Goal: Use online tool/utility: Utilize a website feature to perform a specific function

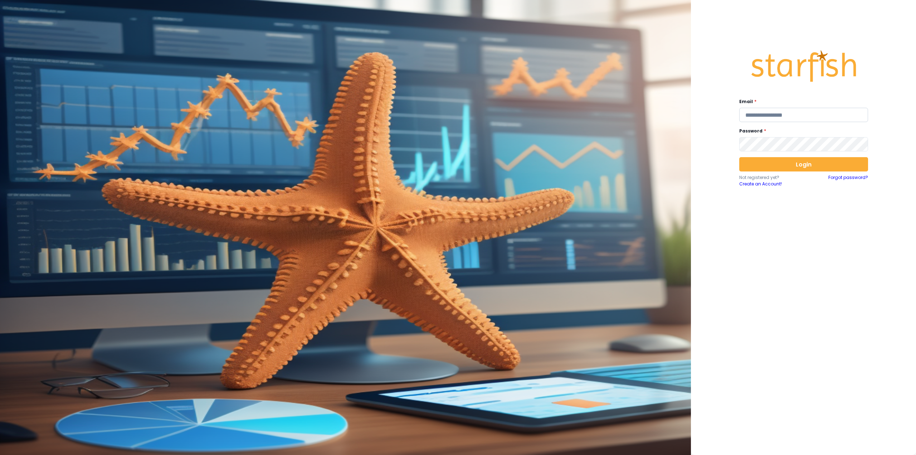
click at [770, 114] on input "email" at bounding box center [803, 115] width 129 height 14
type input "**********"
click at [788, 164] on button "Login" at bounding box center [803, 164] width 129 height 14
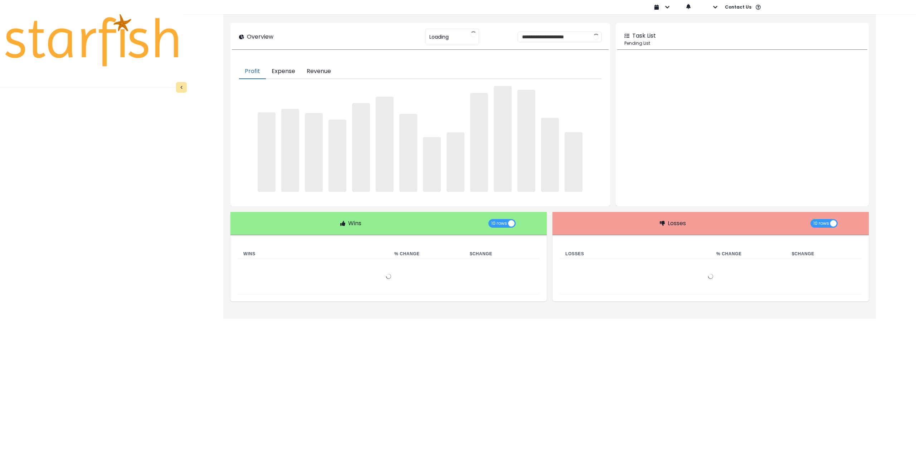
type input "********"
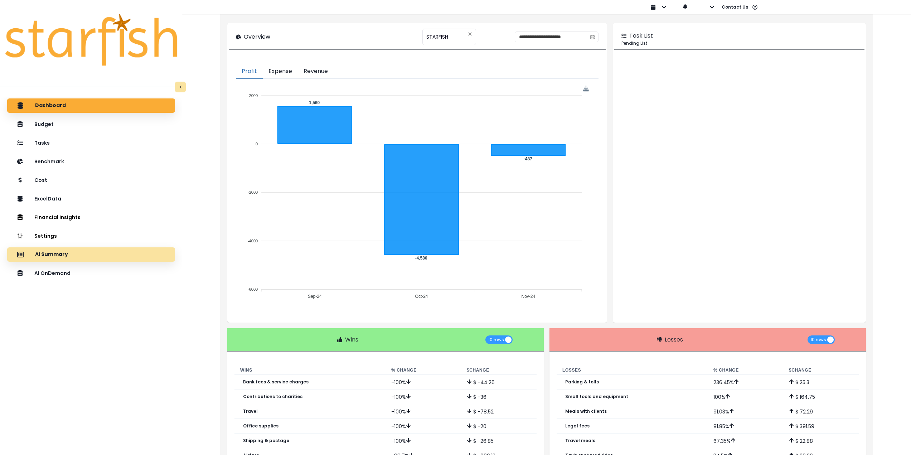
click at [112, 256] on div "AI Summary" at bounding box center [91, 254] width 156 height 15
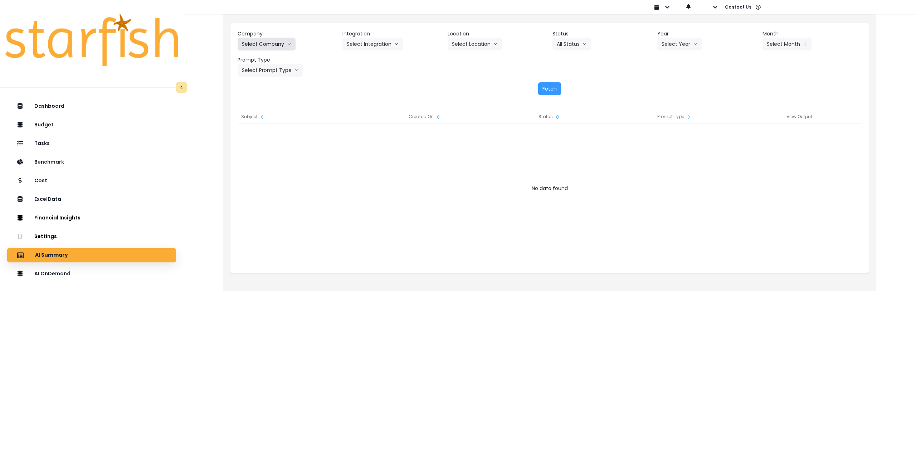
click at [275, 45] on button "Select Company" at bounding box center [267, 44] width 58 height 13
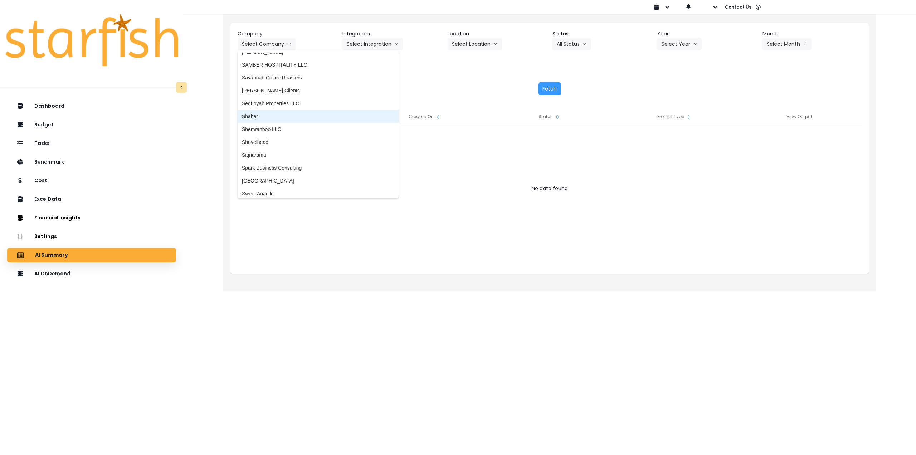
scroll to position [1467, 0]
click at [266, 175] on span "[GEOGRAPHIC_DATA]" at bounding box center [318, 176] width 152 height 7
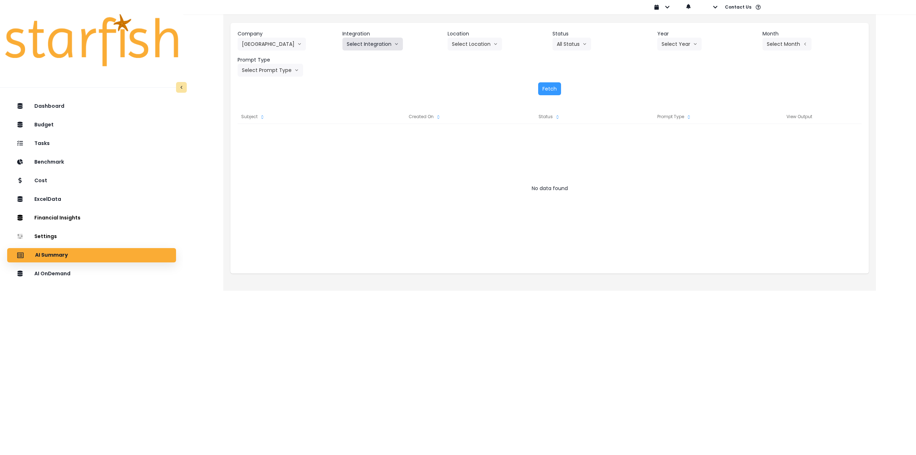
click at [383, 46] on button "Select Integration" at bounding box center [372, 44] width 60 height 13
click at [367, 63] on li "[GEOGRAPHIC_DATA]" at bounding box center [372, 59] width 61 height 13
click at [682, 44] on button "Select Year" at bounding box center [679, 44] width 44 height 13
click at [668, 85] on span "2025" at bounding box center [667, 84] width 11 height 7
click at [789, 41] on button "Select Month" at bounding box center [786, 44] width 49 height 13
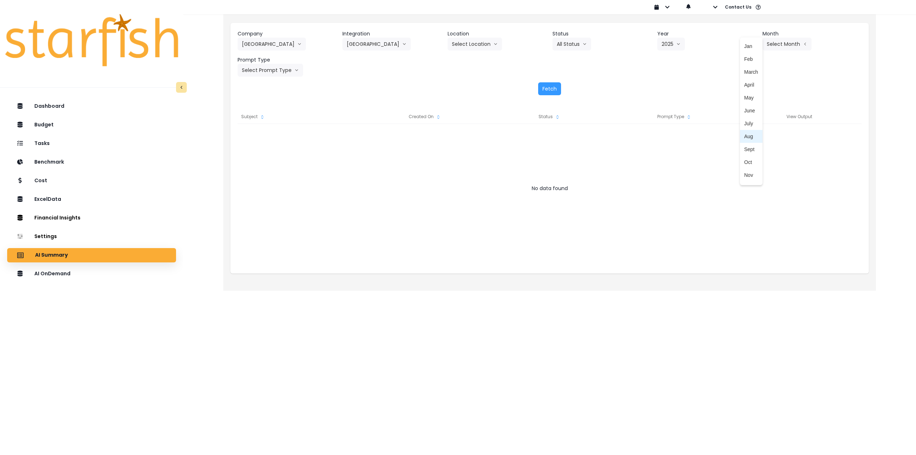
click at [744, 138] on span "Aug" at bounding box center [751, 136] width 14 height 7
click at [275, 69] on button "Select Prompt Type" at bounding box center [270, 70] width 65 height 13
click at [268, 133] on span "Monthly Summary" at bounding box center [262, 136] width 40 height 7
click at [536, 88] on div "Fetch" at bounding box center [550, 88] width 624 height 13
click at [544, 88] on button "Fetch" at bounding box center [549, 88] width 23 height 13
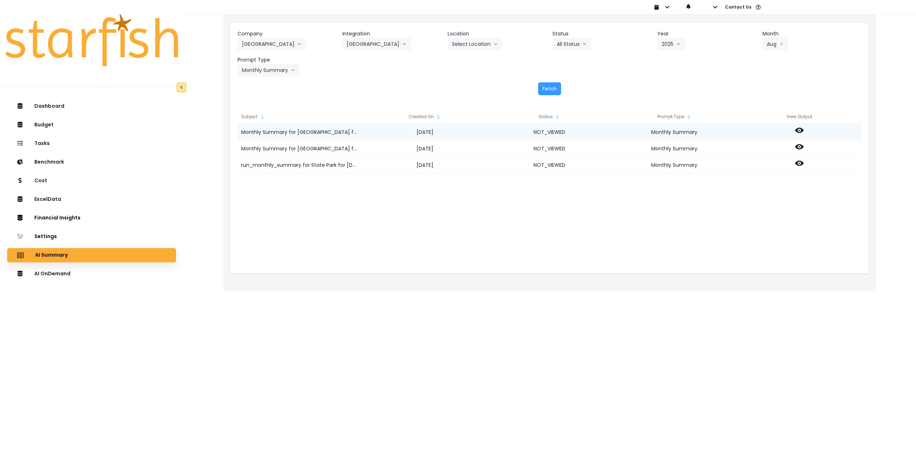
click at [799, 128] on icon at bounding box center [799, 130] width 9 height 5
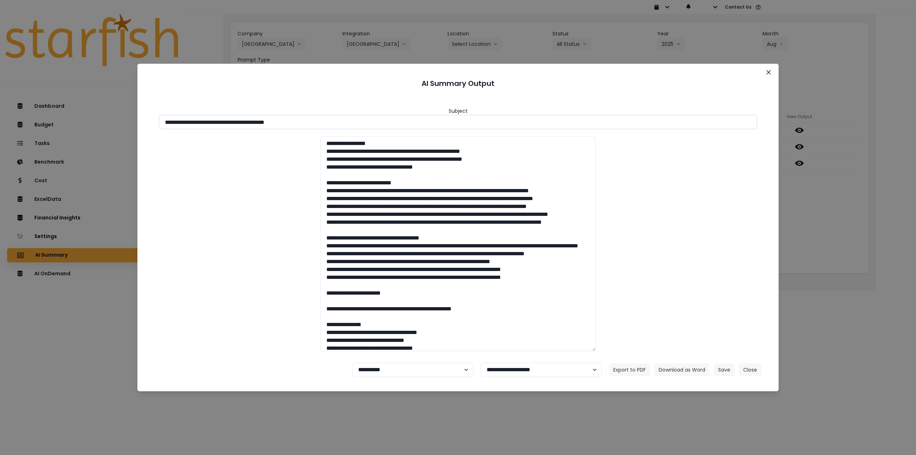
drag, startPoint x: 229, startPoint y: 120, endPoint x: 324, endPoint y: 121, distance: 95.2
click at [324, 121] on input "**********" at bounding box center [458, 122] width 598 height 14
click at [682, 365] on button "Download as Word" at bounding box center [681, 369] width 55 height 13
click at [857, 194] on div "**********" at bounding box center [458, 227] width 916 height 455
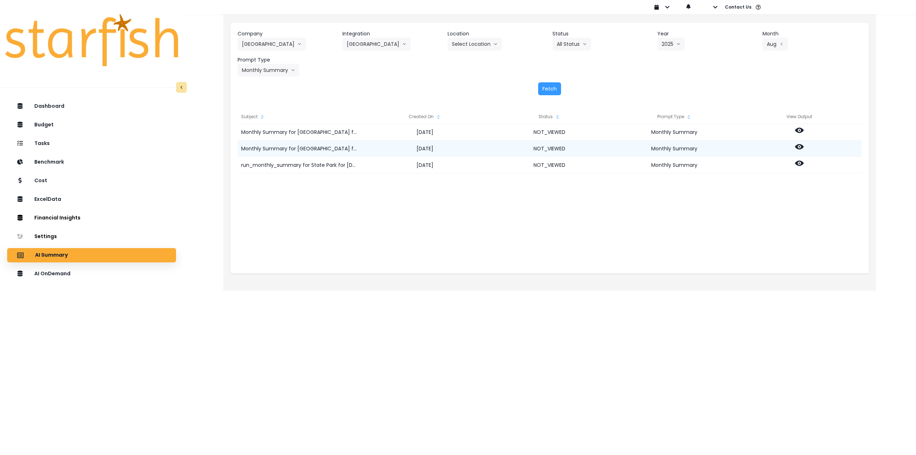
click at [791, 150] on div at bounding box center [799, 148] width 125 height 16
click at [798, 150] on icon at bounding box center [799, 146] width 9 height 9
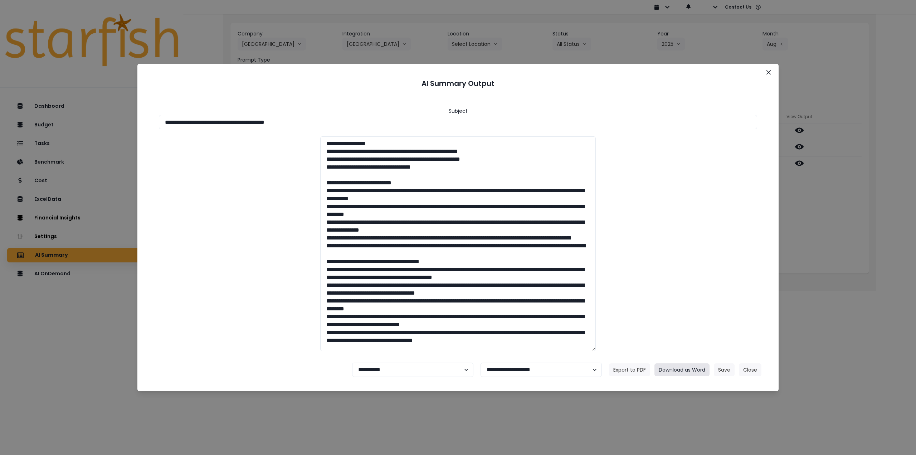
click at [680, 366] on button "Download as Word" at bounding box center [681, 369] width 55 height 13
